Goal: Book appointment/travel/reservation

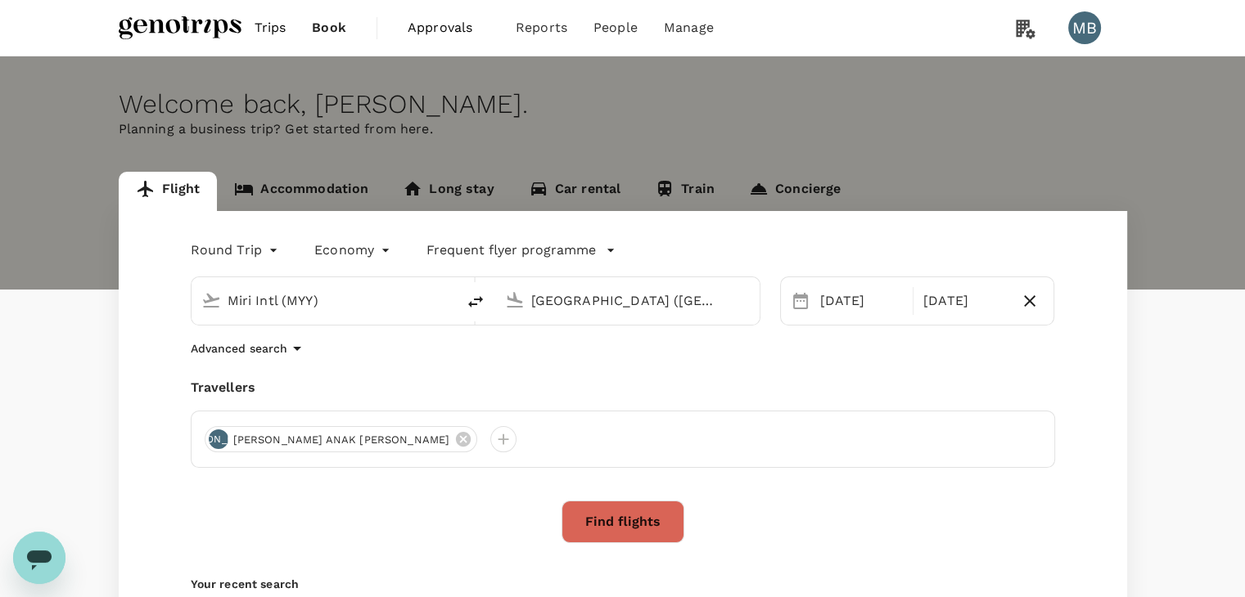
click at [330, 186] on link "Accommodation" at bounding box center [301, 191] width 169 height 39
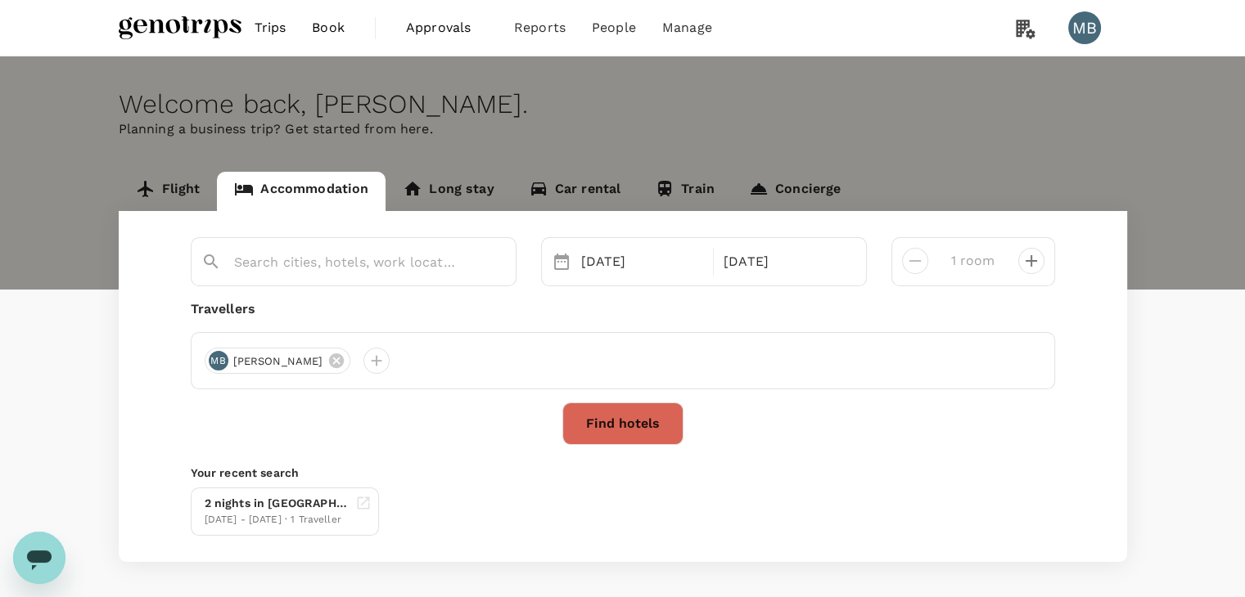
type input "Hotel Seri Malaysia Lawas"
click at [189, 186] on link "Flight" at bounding box center [168, 191] width 99 height 39
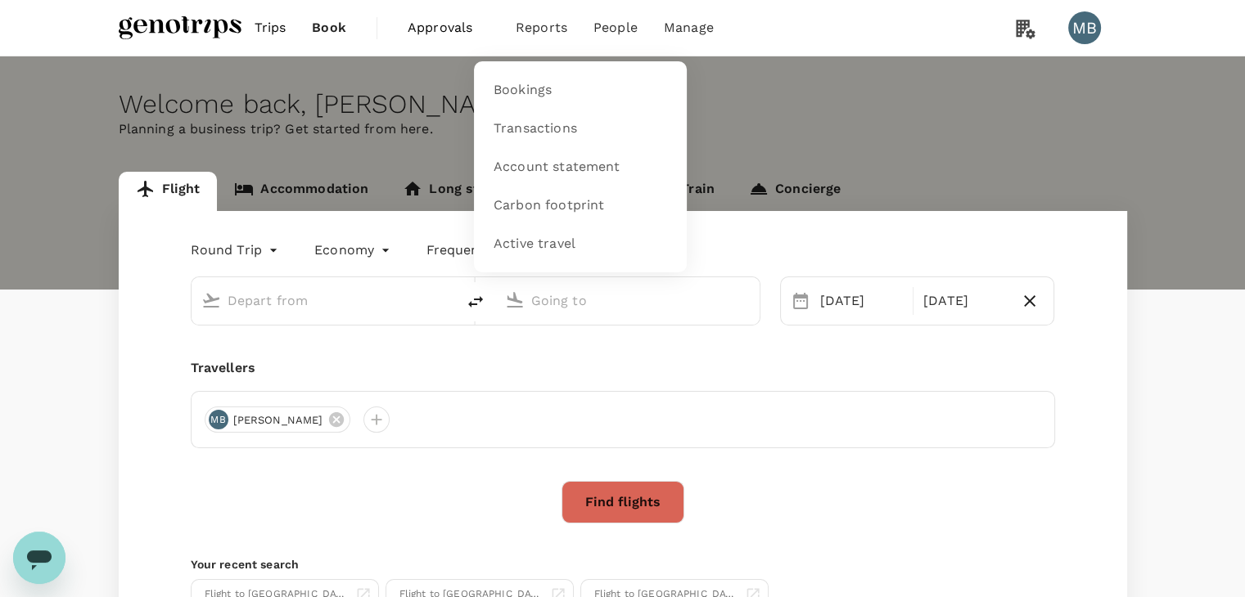
type input "Miri Intl (MYY)"
type input "[GEOGRAPHIC_DATA] ([GEOGRAPHIC_DATA])"
click at [518, 99] on span "Bookings" at bounding box center [523, 90] width 58 height 19
